Goal: Task Accomplishment & Management: Use online tool/utility

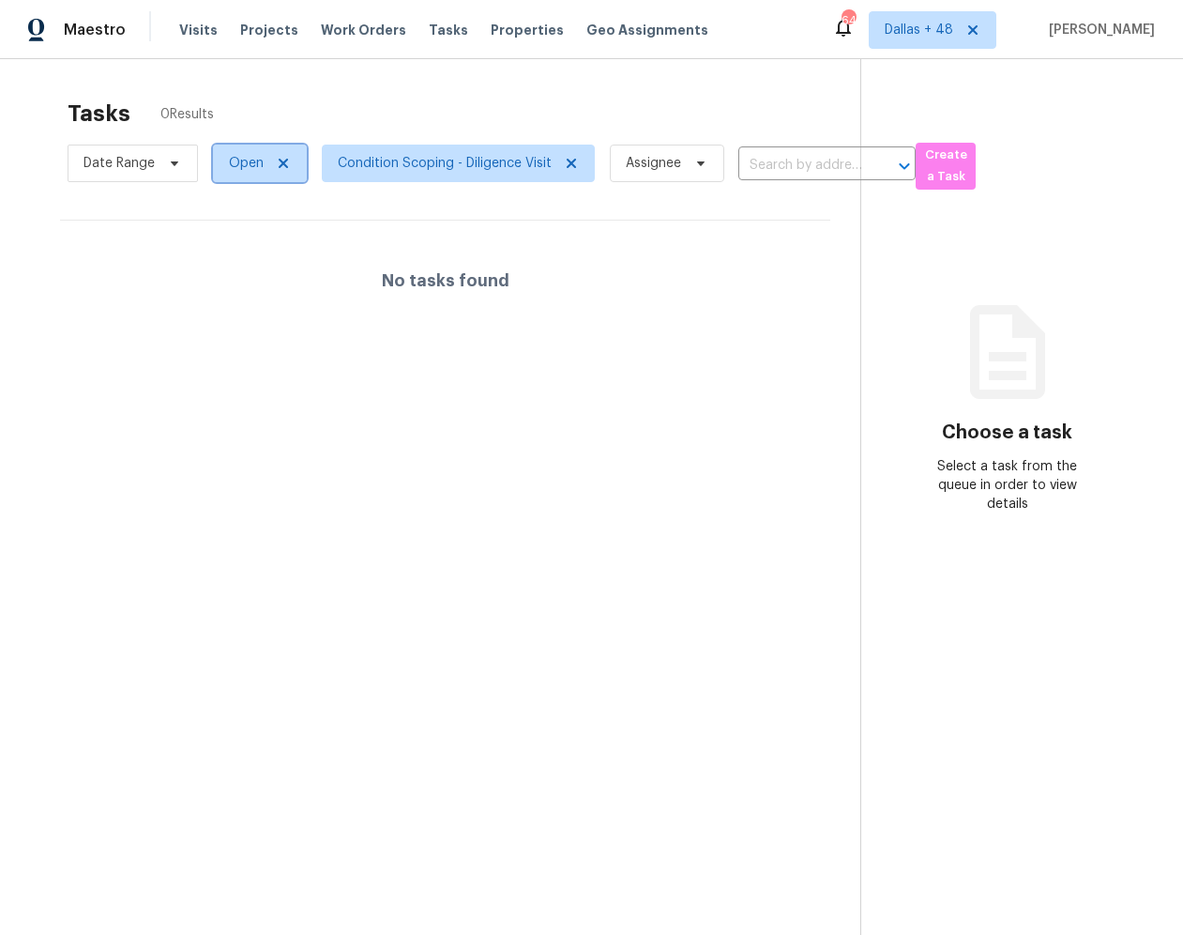
click at [263, 167] on span "Open" at bounding box center [260, 163] width 94 height 38
click at [249, 246] on label "Closed" at bounding box center [257, 243] width 68 height 19
click at [236, 246] on input "Closed" at bounding box center [229, 240] width 12 height 12
checkbox input "true"
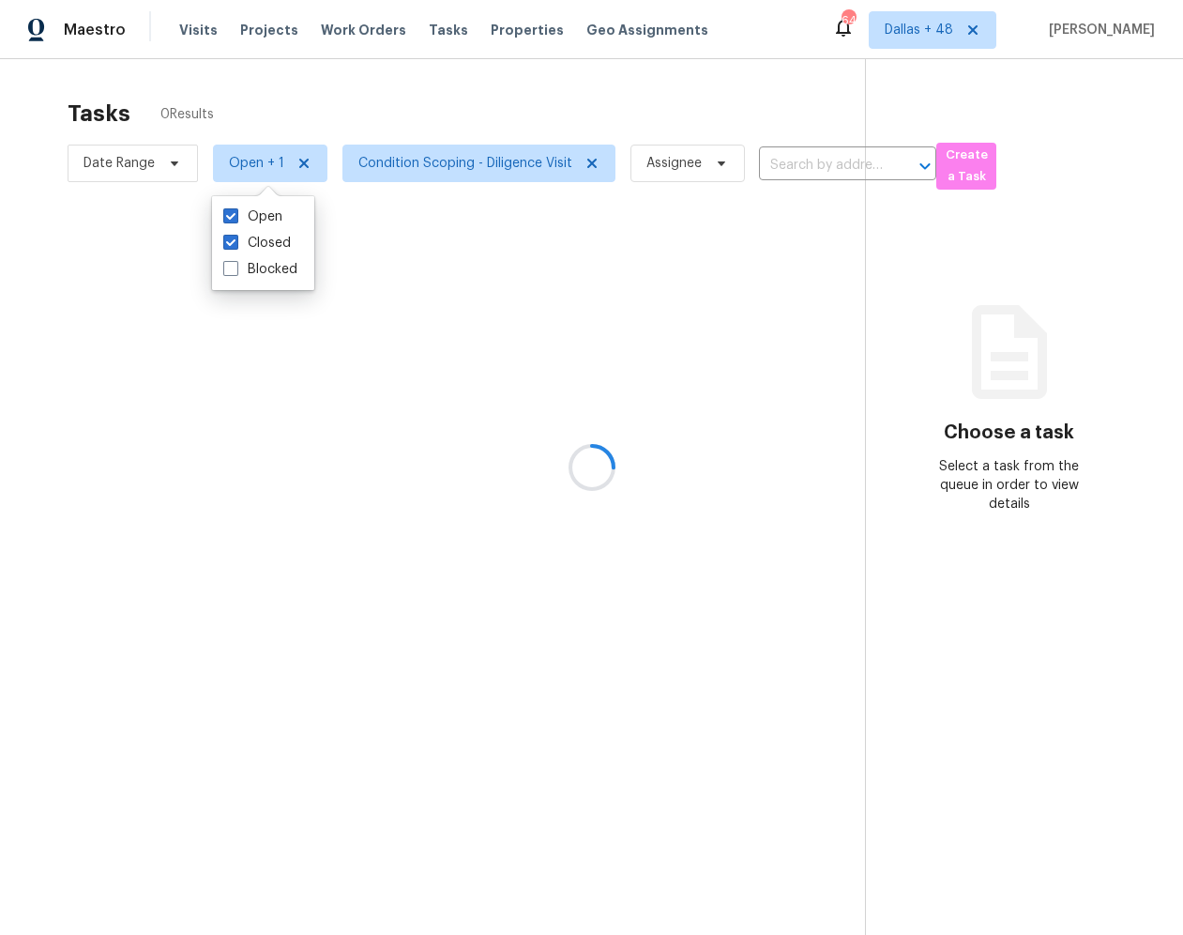
click at [387, 224] on div at bounding box center [591, 467] width 1183 height 935
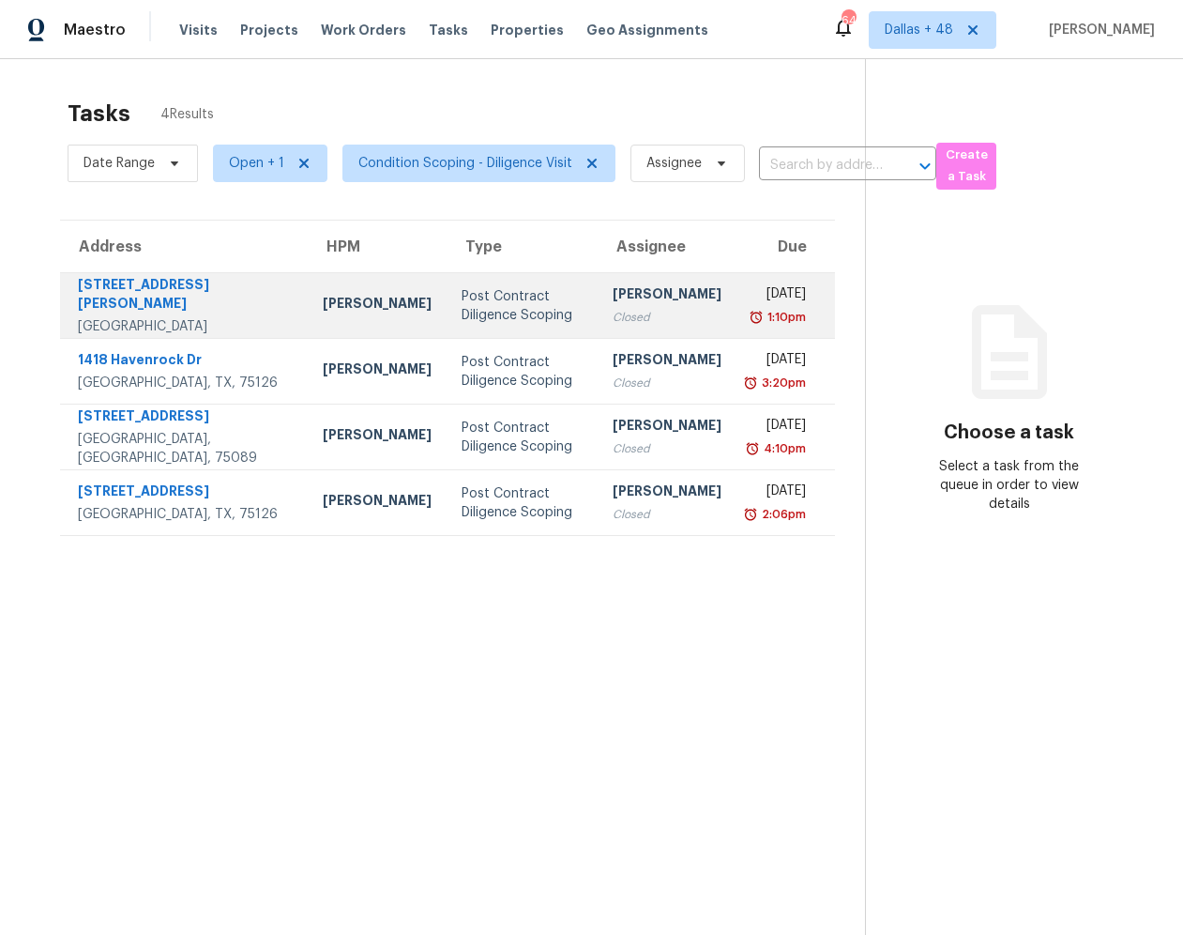
click at [462, 317] on div "Post Contract Diligence Scoping" at bounding box center [522, 306] width 121 height 38
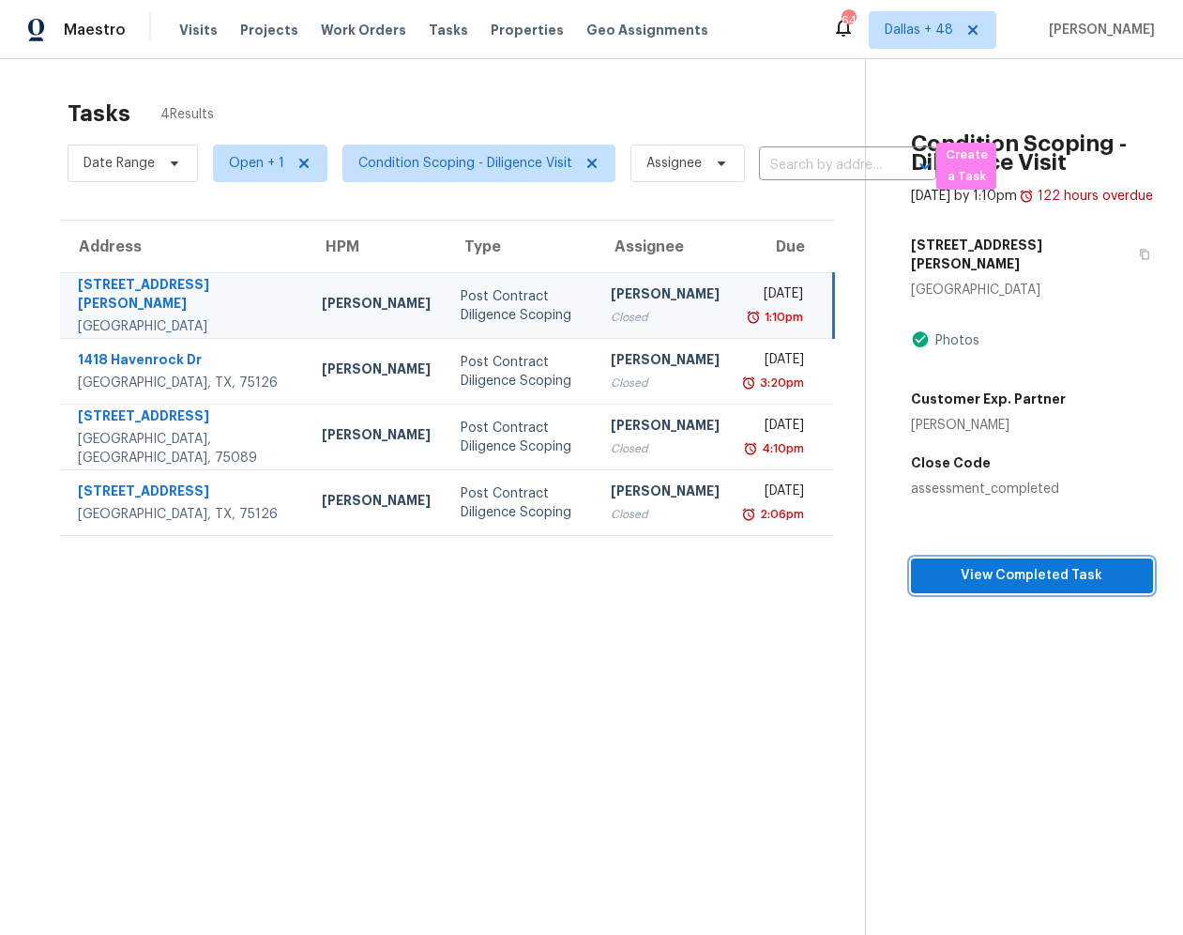
click at [964, 585] on span "View Completed Task" at bounding box center [1032, 575] width 212 height 23
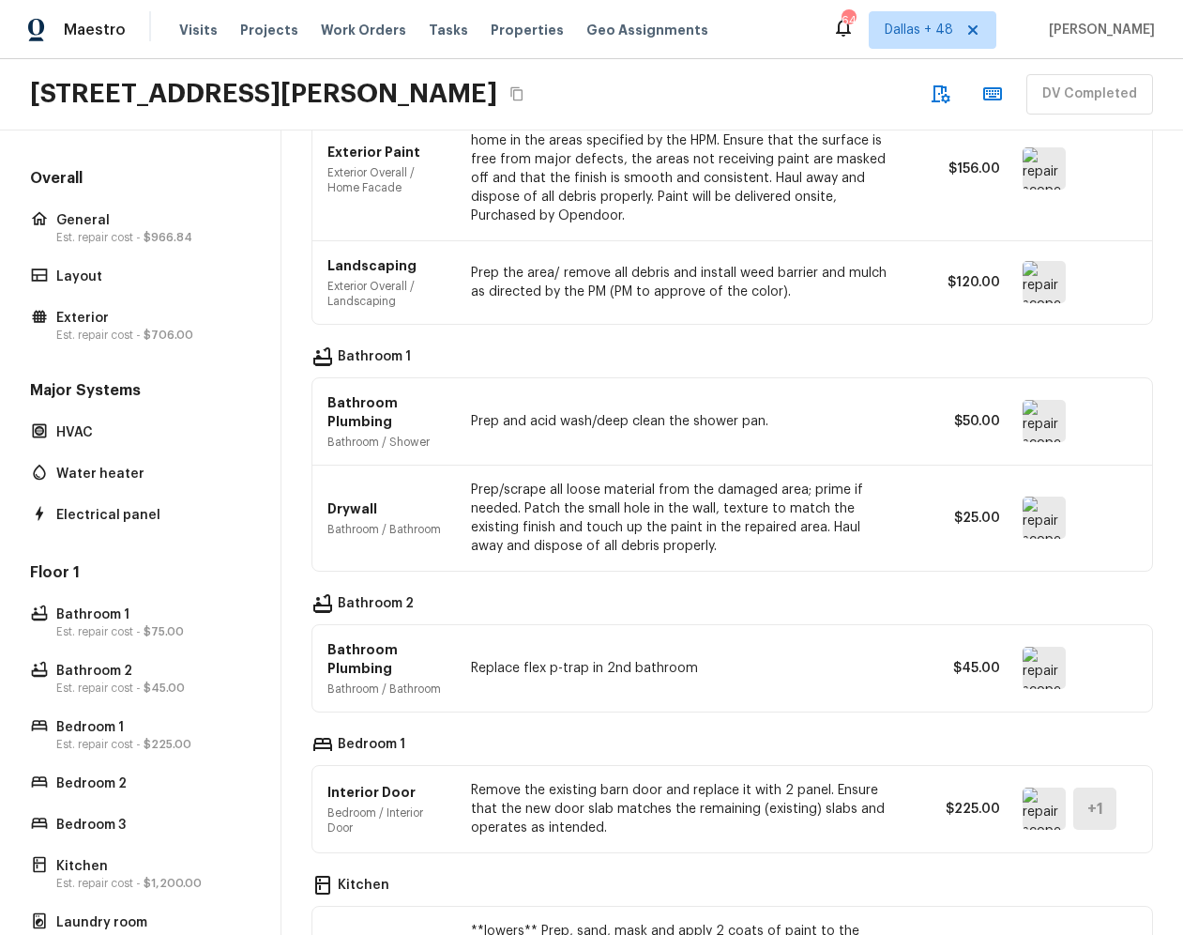
scroll to position [1265, 0]
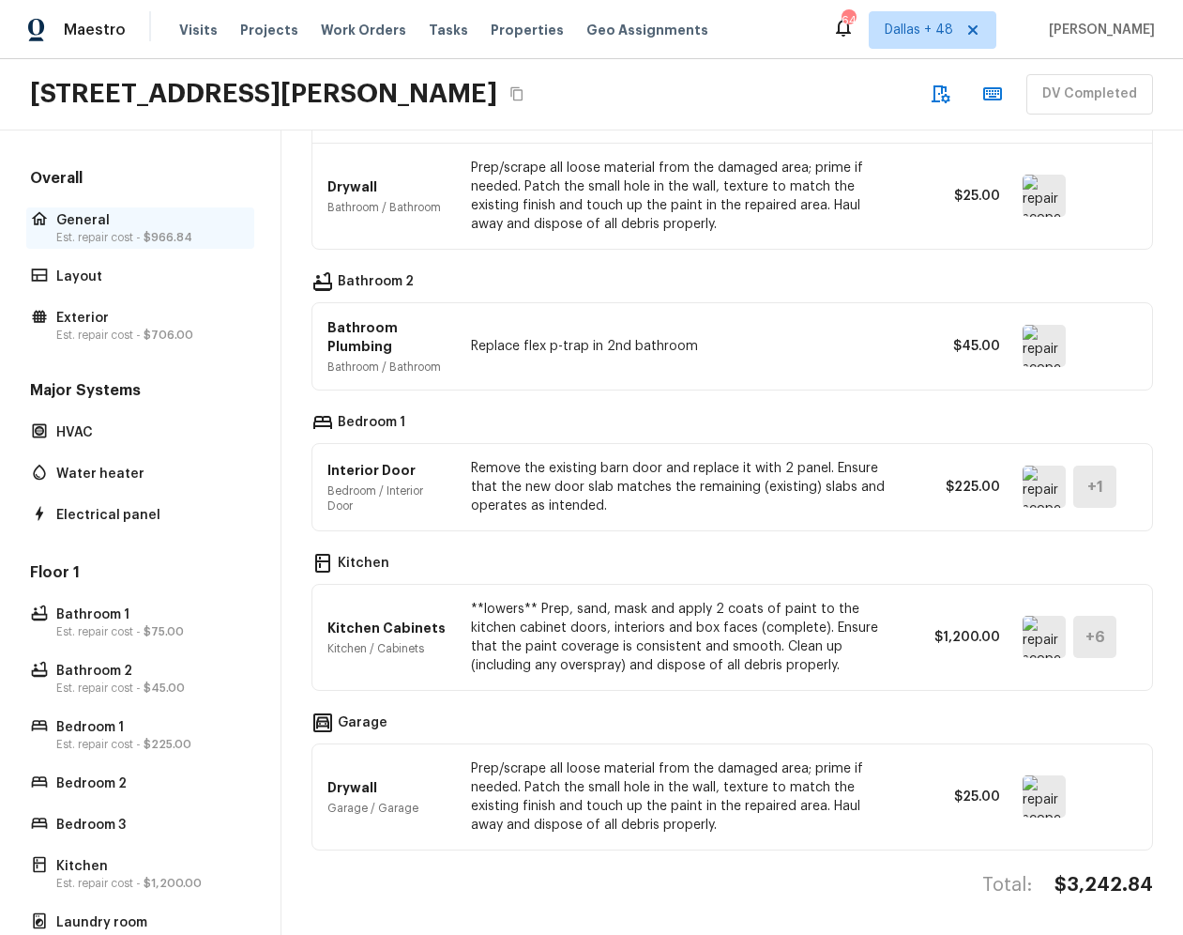
click at [135, 223] on p "General" at bounding box center [149, 220] width 187 height 19
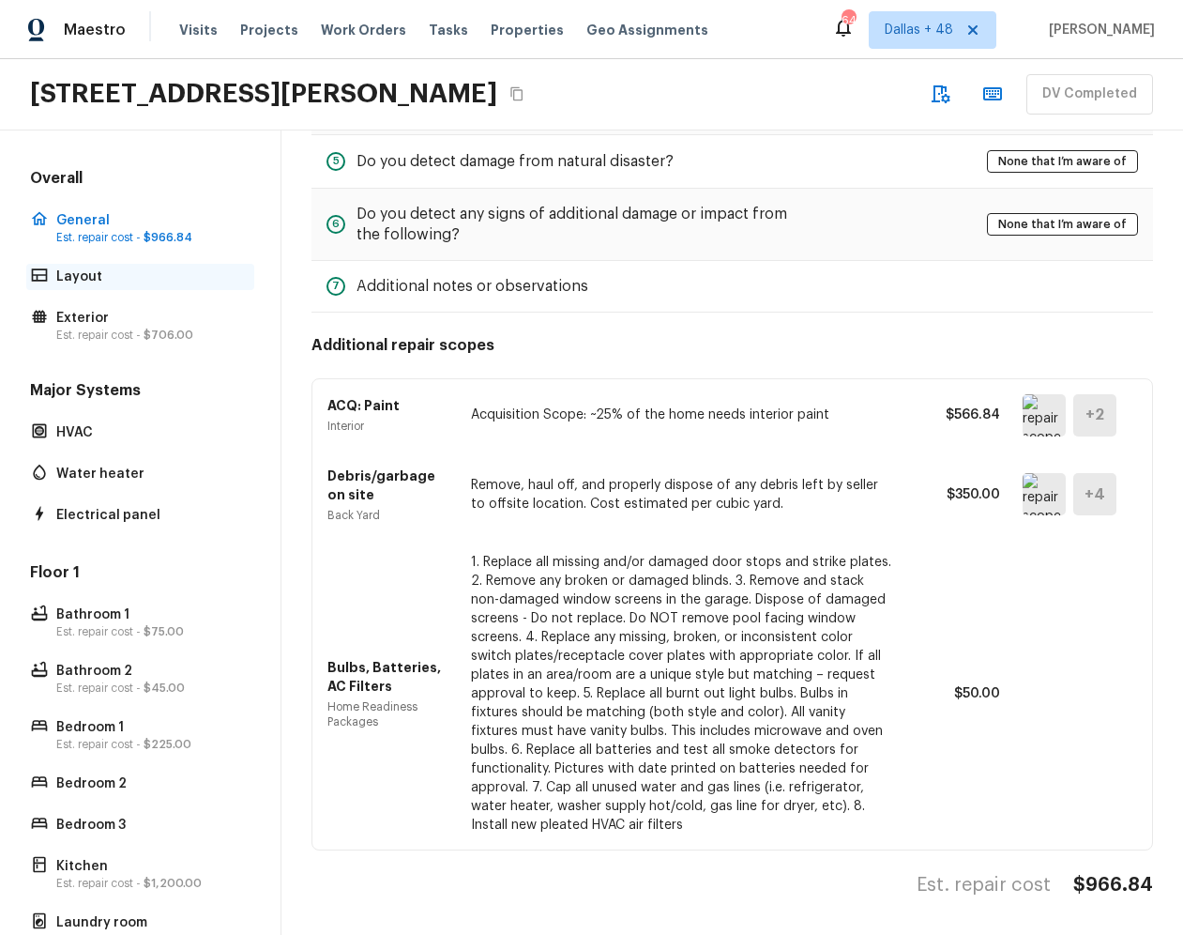
click at [94, 287] on div "Layout" at bounding box center [140, 277] width 228 height 26
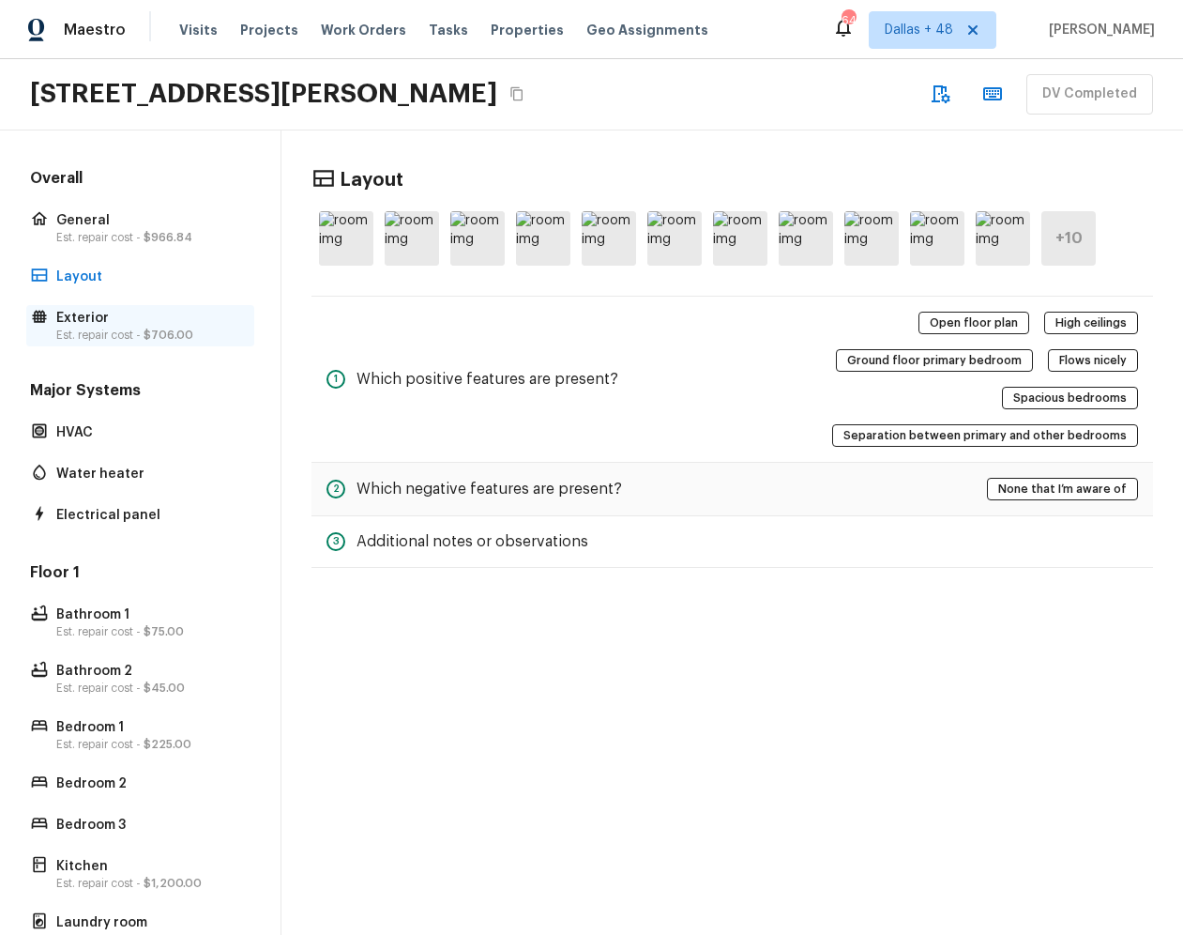
click at [94, 310] on p "Exterior" at bounding box center [149, 318] width 187 height 19
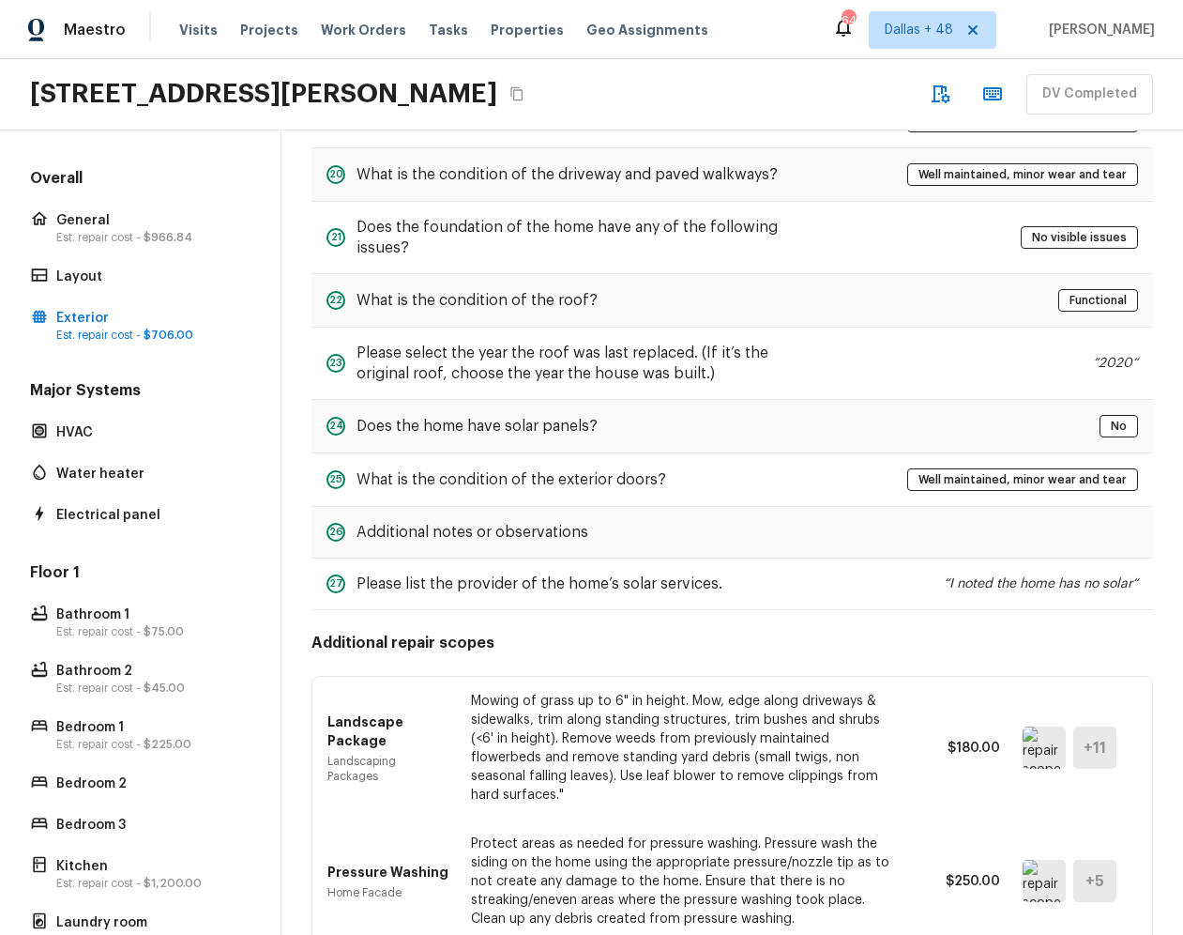
scroll to position [1604, 0]
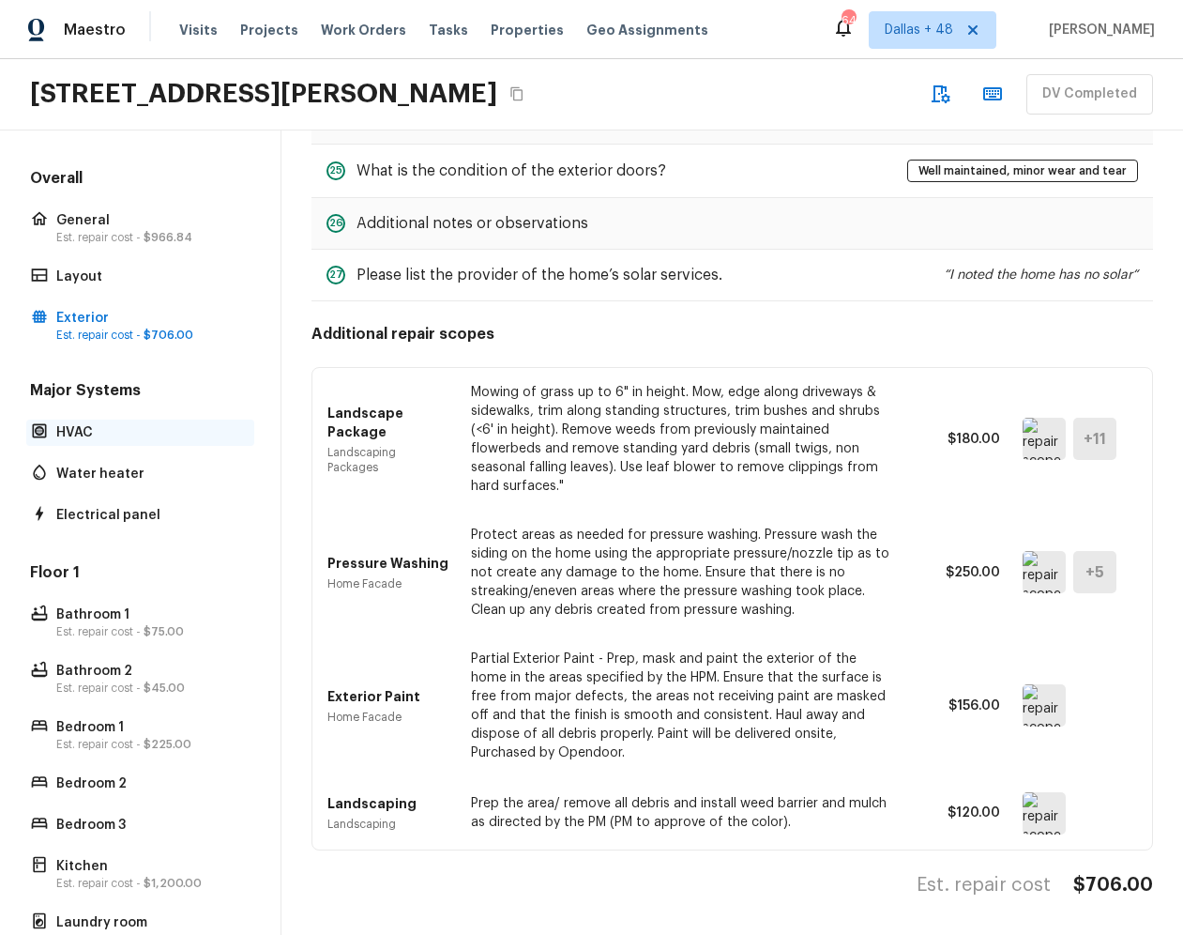
click at [169, 438] on p "HVAC" at bounding box center [149, 432] width 187 height 19
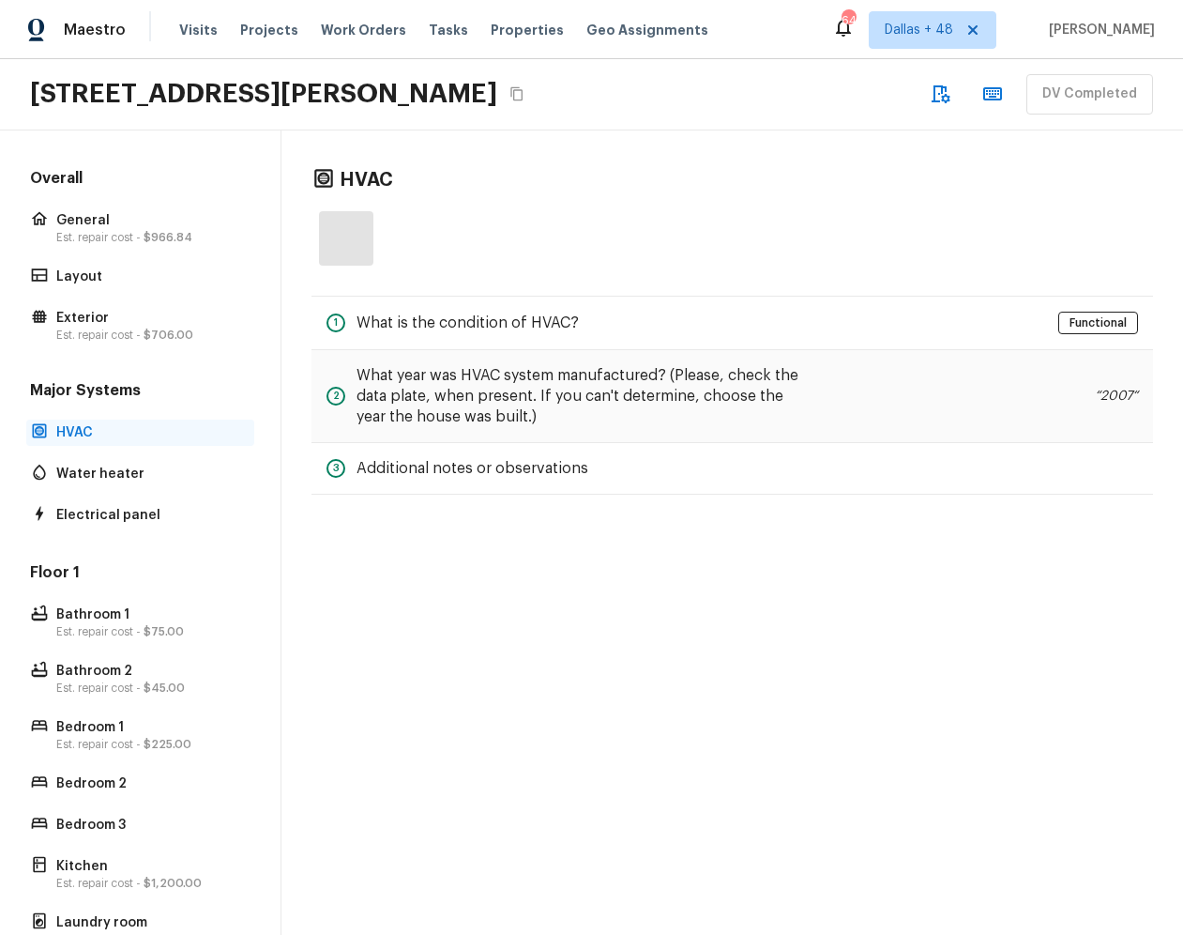
scroll to position [0, 0]
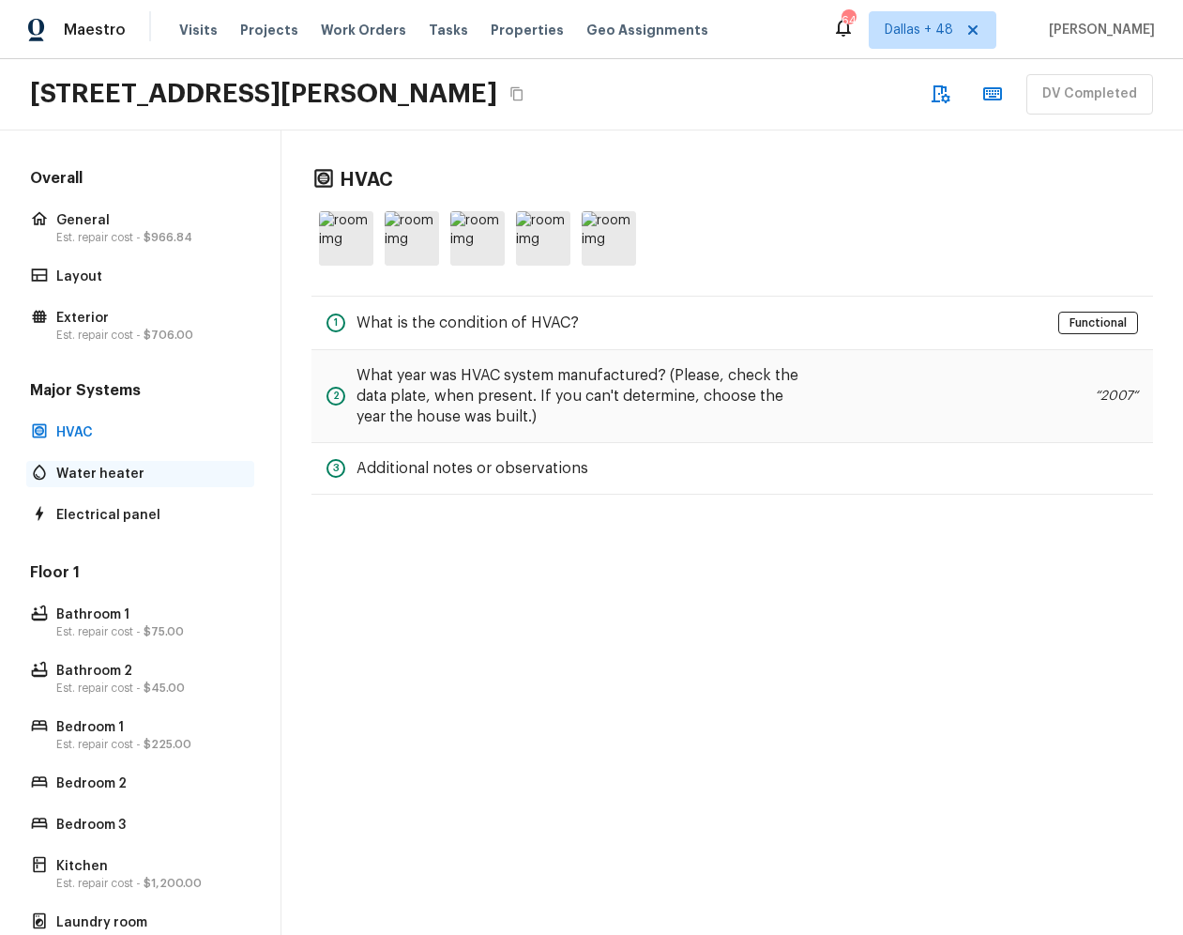
click at [115, 476] on p "Water heater" at bounding box center [149, 473] width 187 height 19
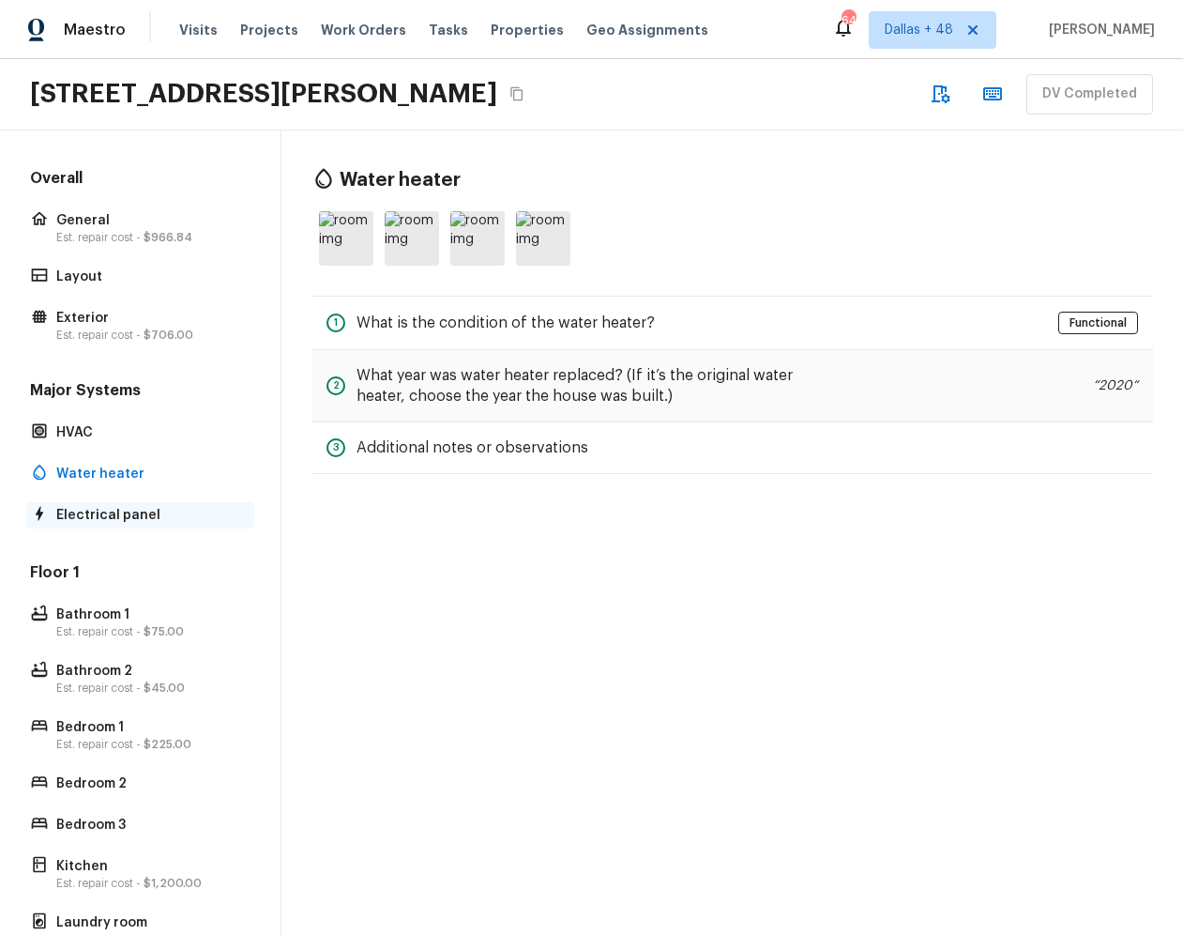
click at [108, 511] on p "Electrical panel" at bounding box center [149, 515] width 187 height 19
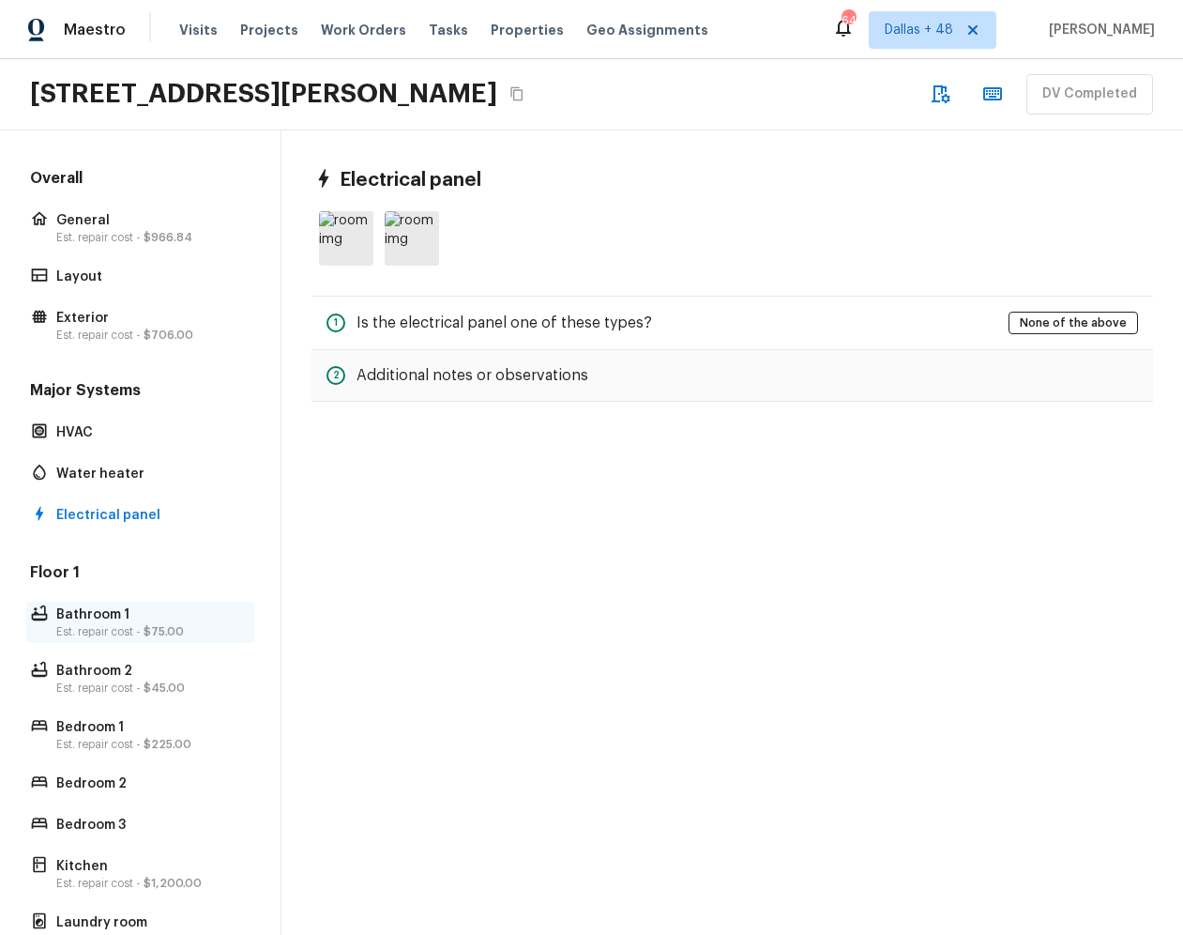
click at [78, 605] on p "Bathroom 1" at bounding box center [149, 614] width 187 height 19
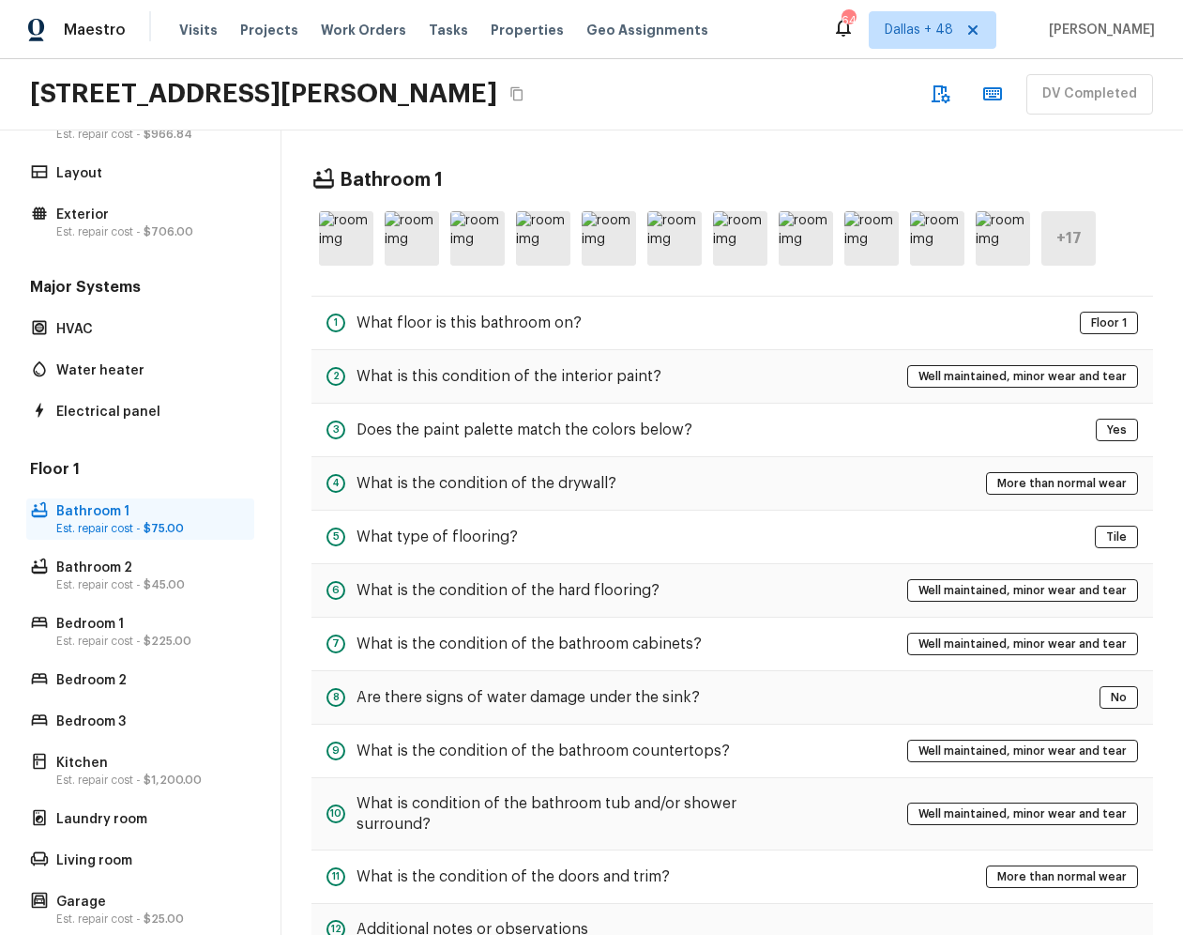
scroll to position [130, 0]
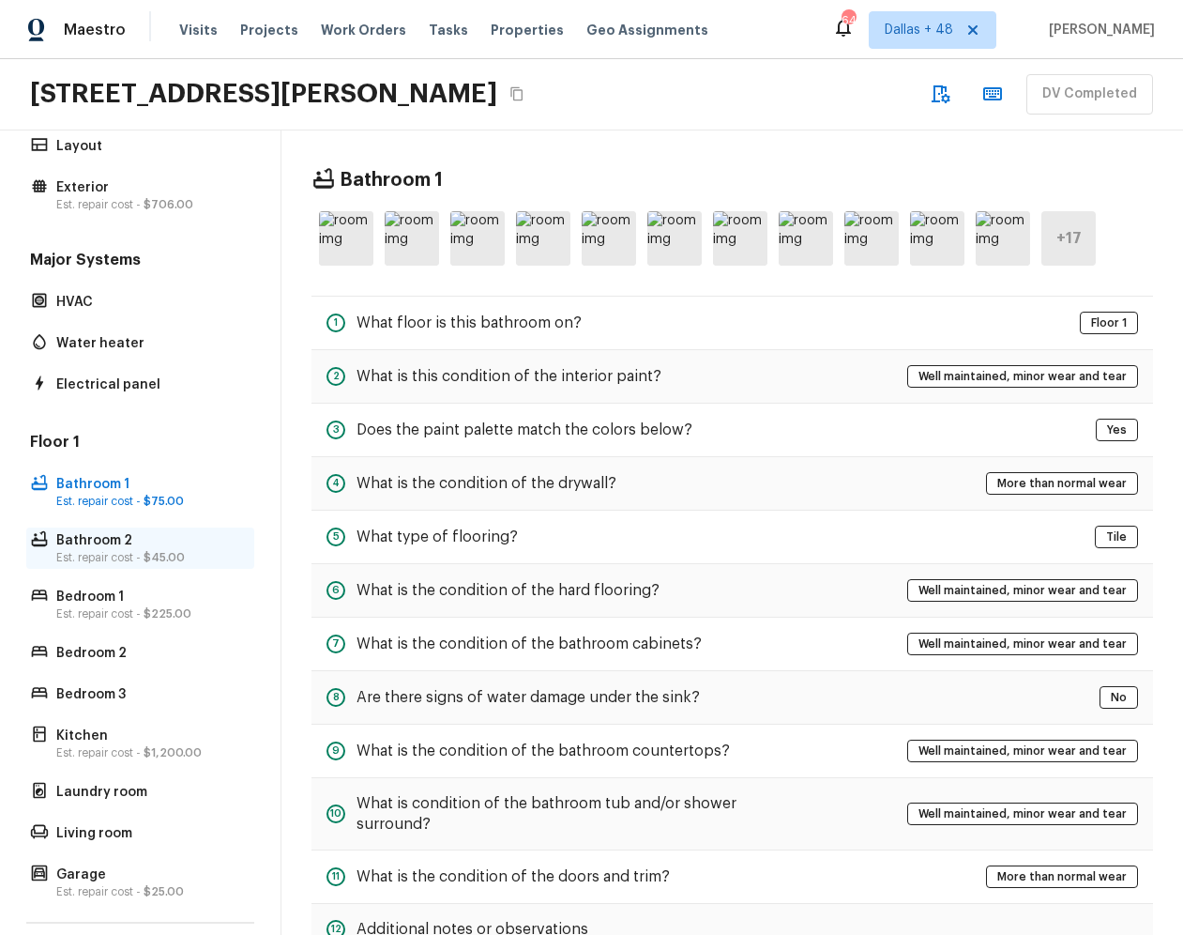
click at [113, 535] on p "Bathroom 2" at bounding box center [149, 540] width 187 height 19
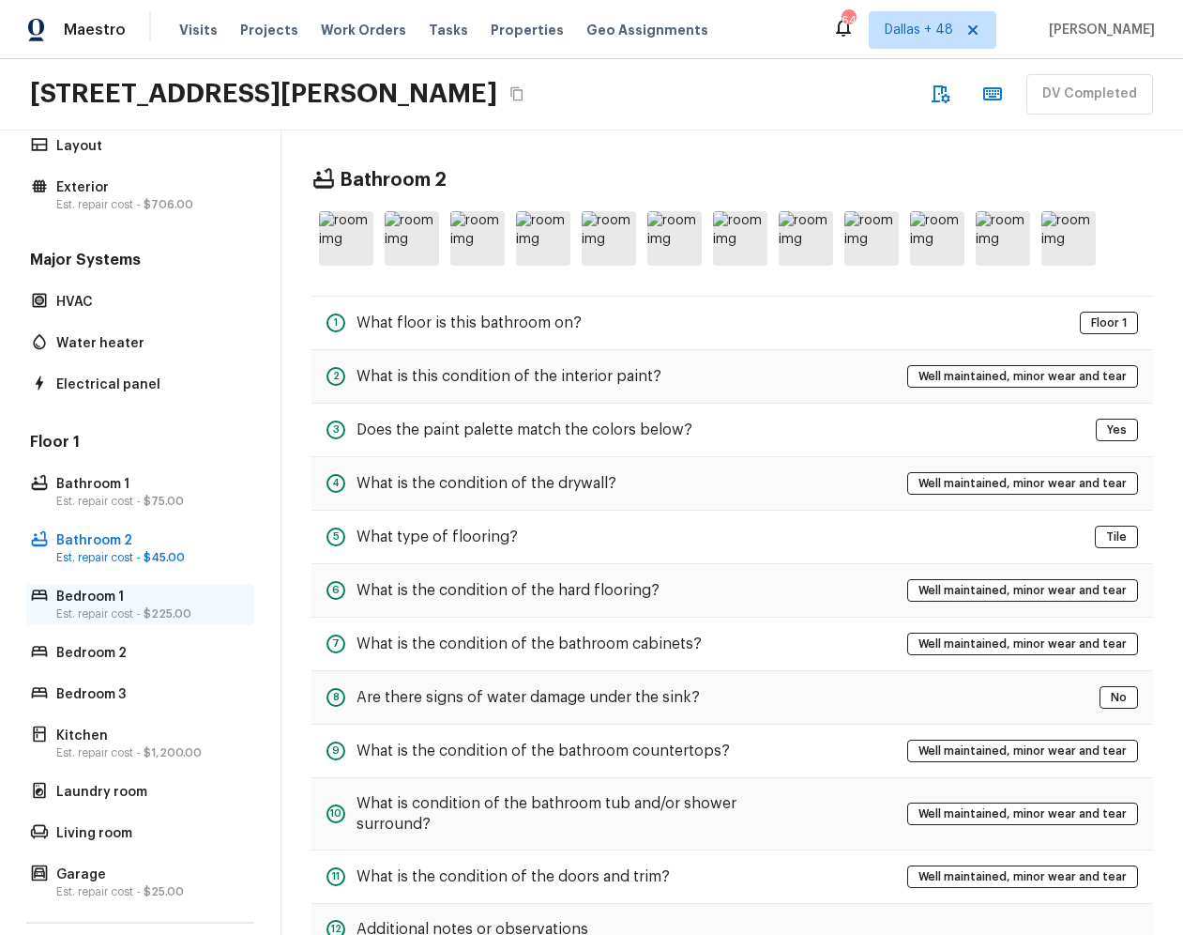
click at [109, 589] on p "Bedroom 1" at bounding box center [149, 596] width 187 height 19
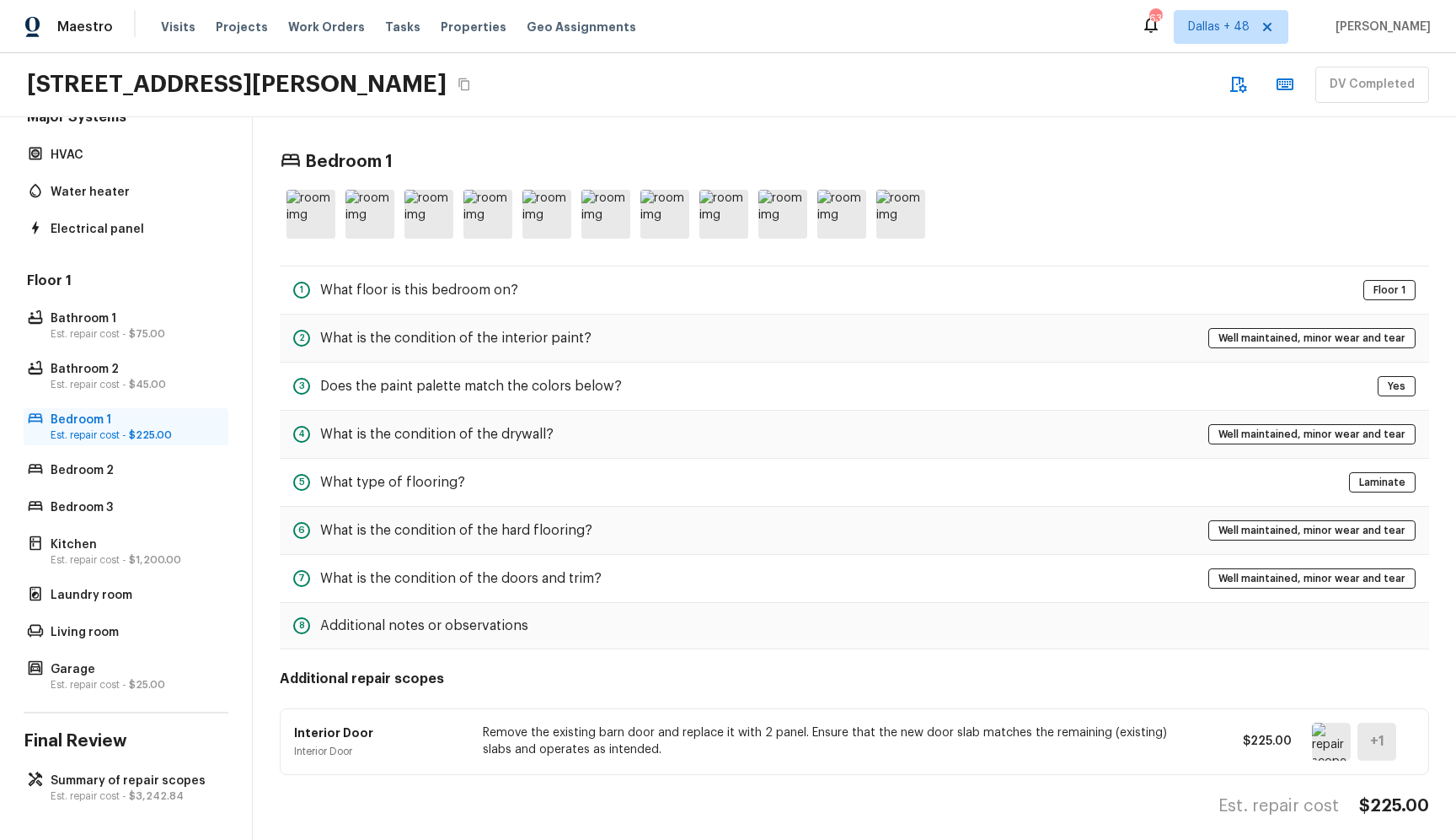
scroll to position [0, 0]
